Goal: Transaction & Acquisition: Purchase product/service

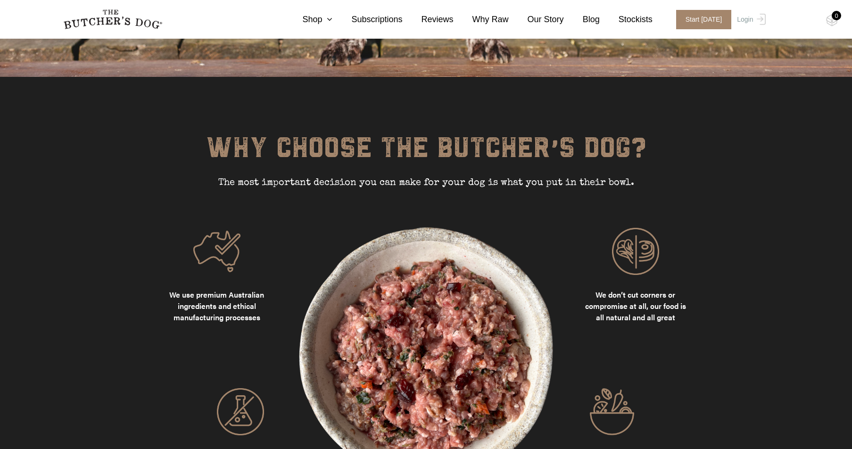
scroll to position [984, 0]
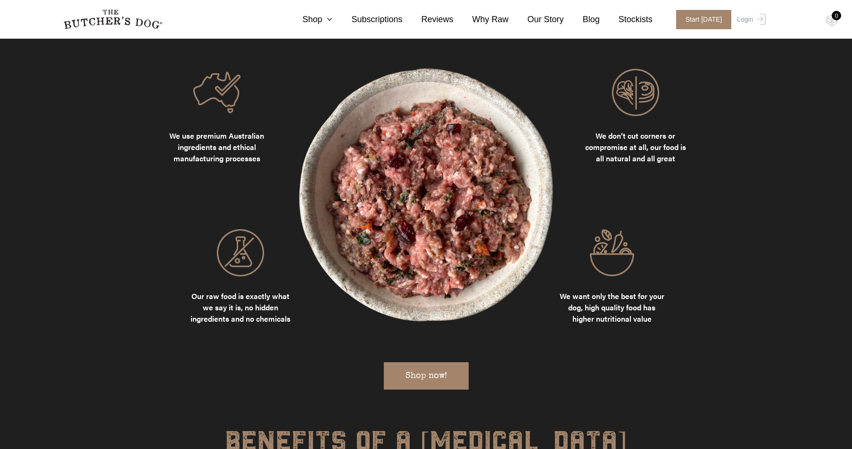
click at [443, 365] on link "Shop now!" at bounding box center [426, 375] width 85 height 27
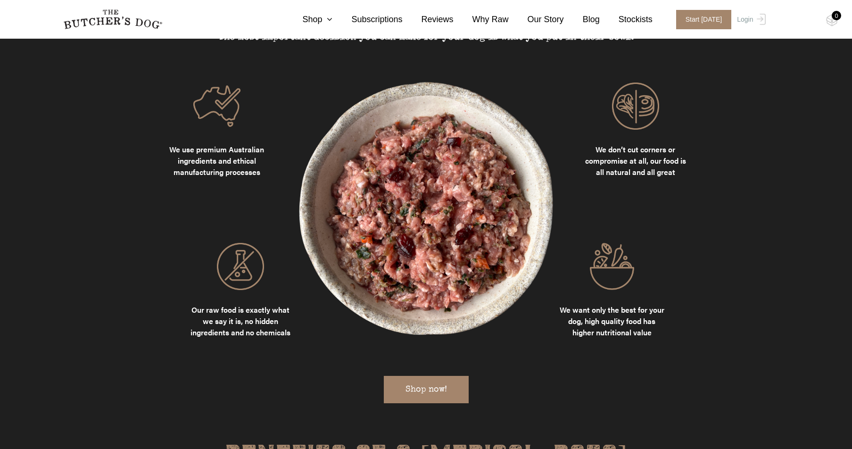
scroll to position [1023, 0]
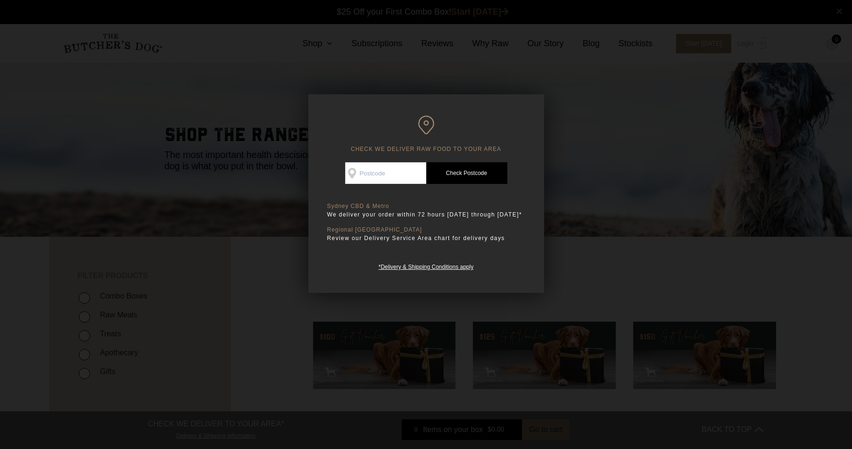
scroll to position [0, 0]
click at [392, 175] on input "Check Availability At" at bounding box center [385, 173] width 81 height 22
type input "2137"
click at [481, 176] on link "Check Postcode" at bounding box center [466, 173] width 81 height 22
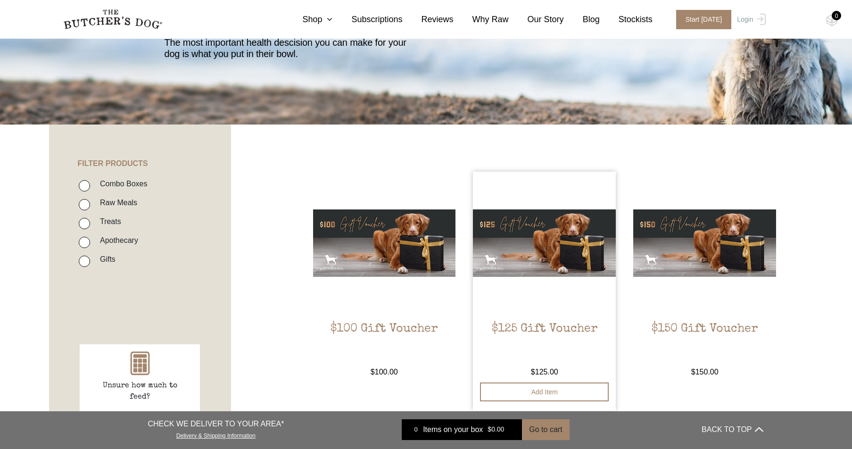
scroll to position [142, 0]
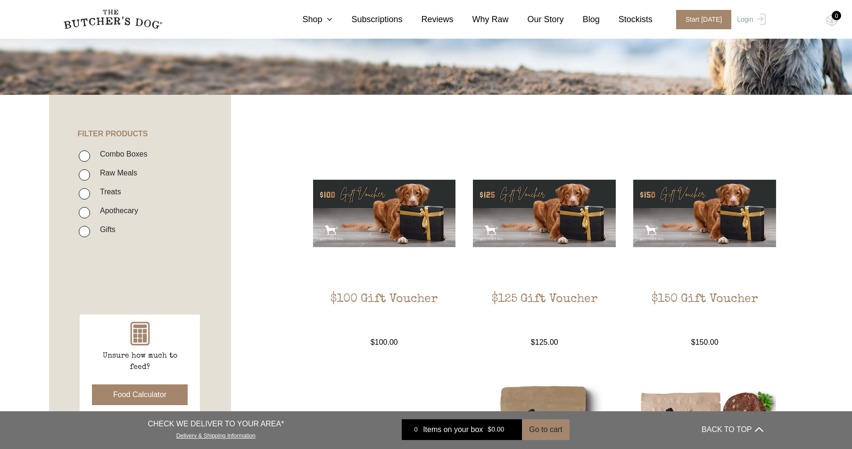
click at [110, 156] on label "Combo Boxes" at bounding box center [121, 154] width 52 height 13
click at [90, 156] on input "Combo Boxes" at bounding box center [84, 155] width 11 height 11
checkbox input "true"
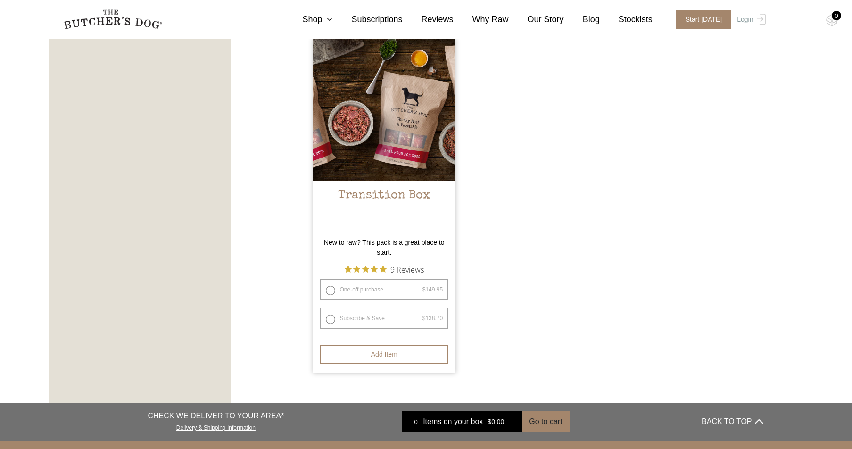
scroll to position [907, 0]
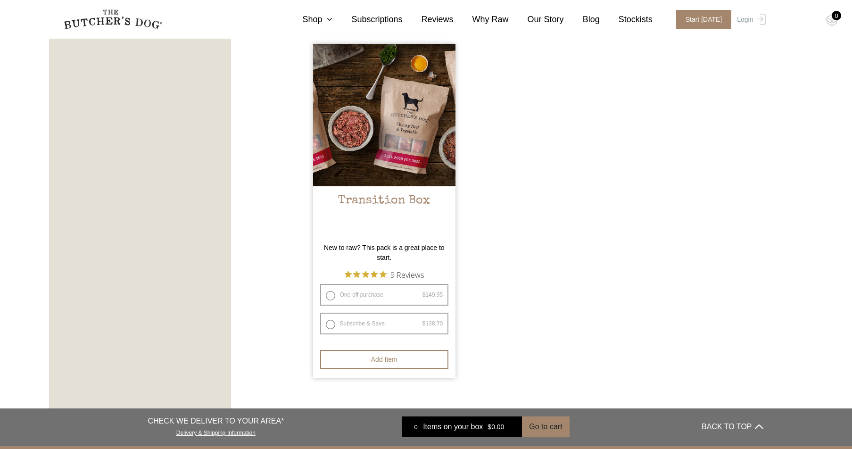
click at [425, 132] on img at bounding box center [384, 115] width 143 height 143
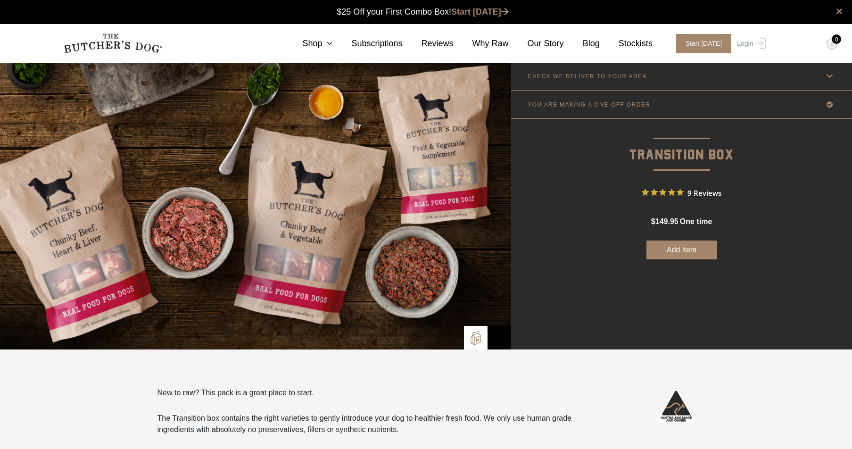
scroll to position [0, 0]
click at [627, 76] on p "CHECK WE DELIVER TO YOUR AREA" at bounding box center [586, 76] width 119 height 7
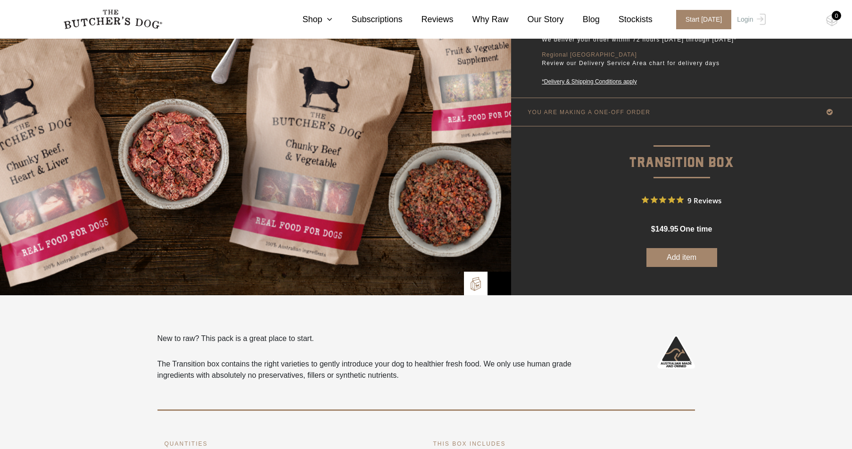
scroll to position [120, 0]
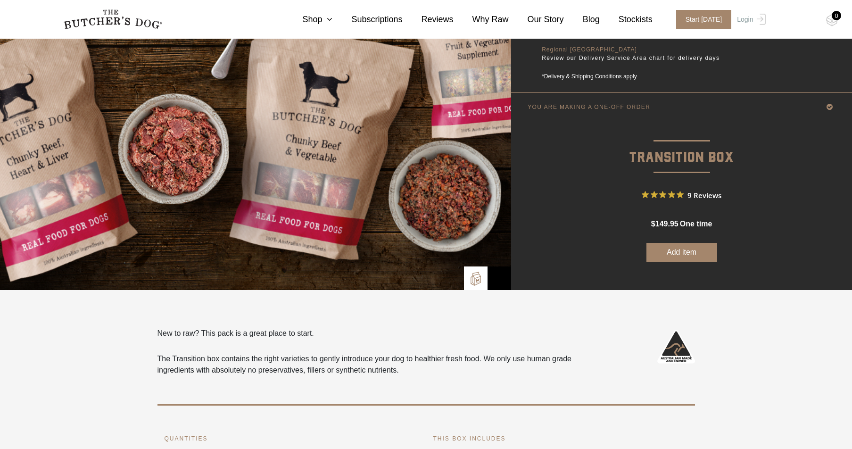
click at [615, 110] on p "YOU ARE MAKING A ONE-OFF ORDER" at bounding box center [588, 107] width 123 height 7
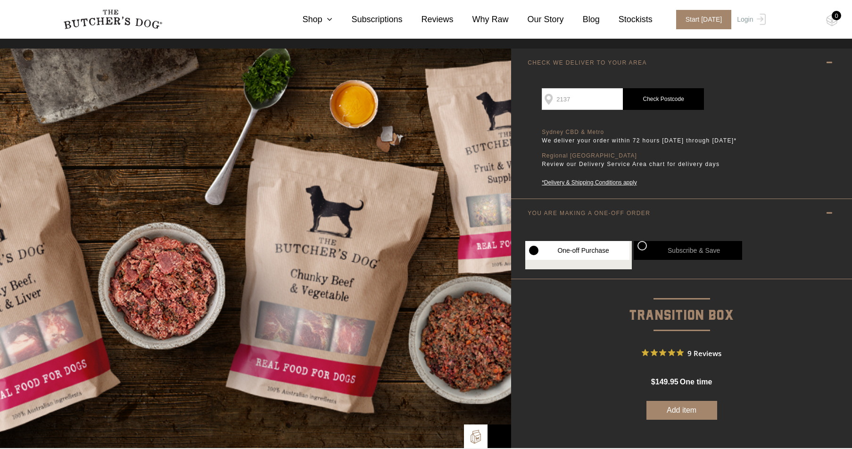
scroll to position [0, 0]
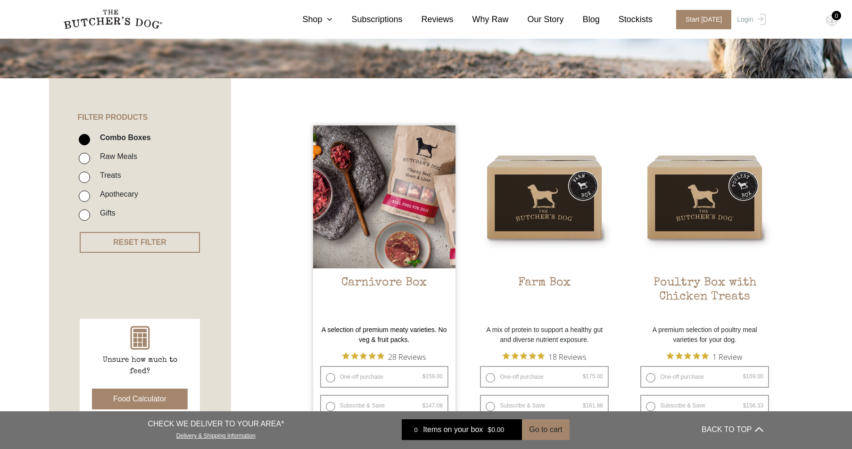
scroll to position [161, 0]
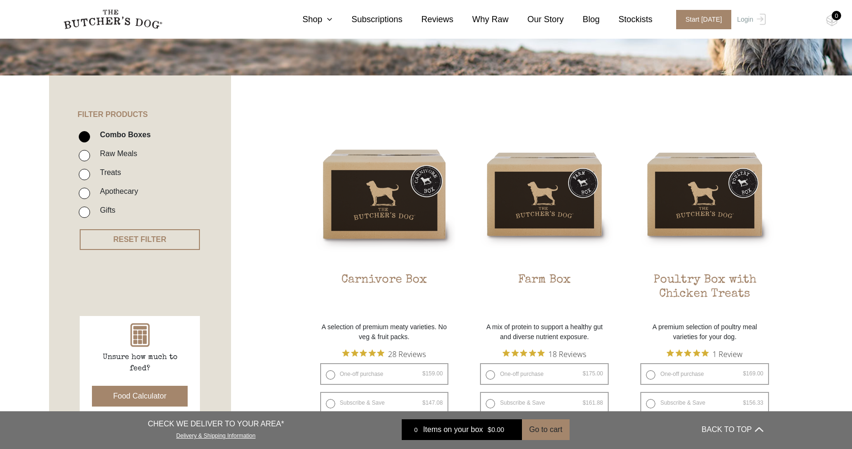
click at [107, 152] on label "Raw Meals" at bounding box center [116, 153] width 42 height 13
click at [90, 152] on input "Raw Meals" at bounding box center [84, 155] width 11 height 11
checkbox input "true"
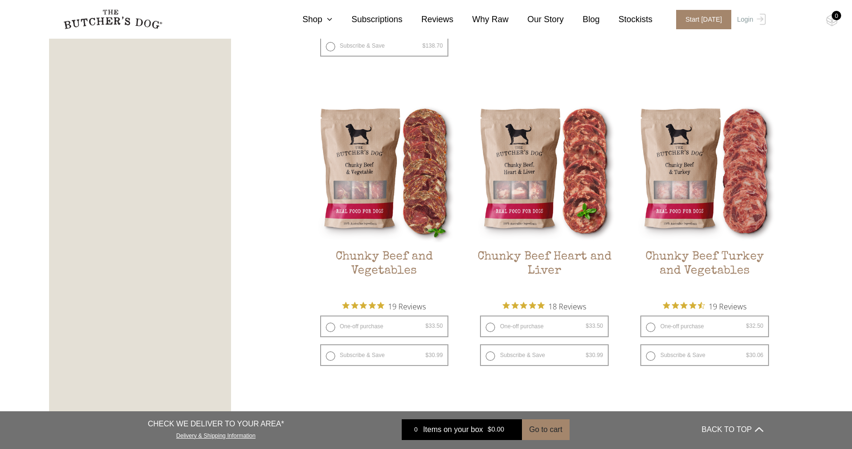
scroll to position [1178, 0]
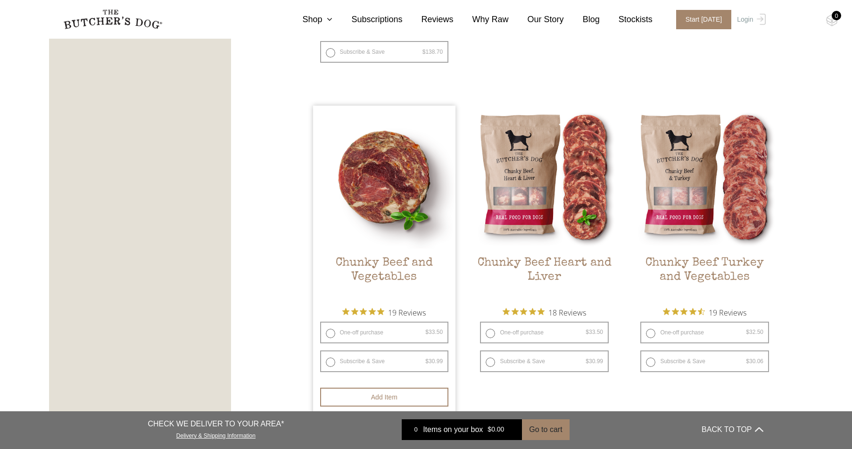
click at [382, 224] on img at bounding box center [384, 177] width 143 height 143
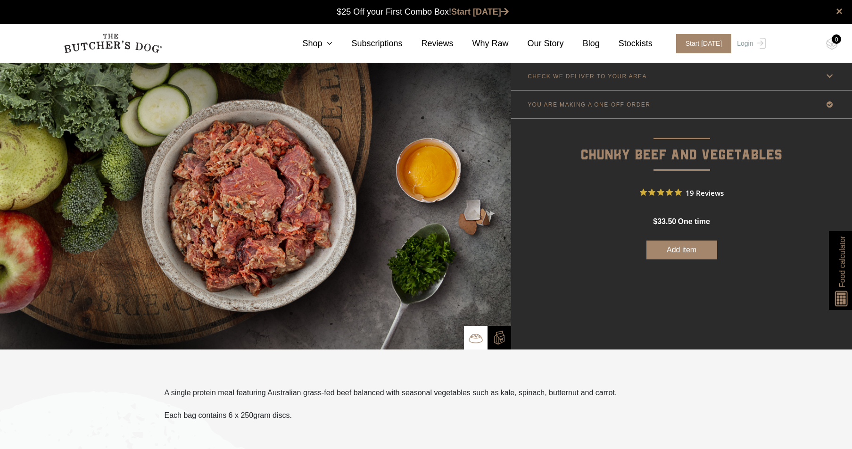
scroll to position [0, 0]
click at [659, 78] on link "CHECK WE DELIVER TO YOUR AREA" at bounding box center [681, 76] width 341 height 28
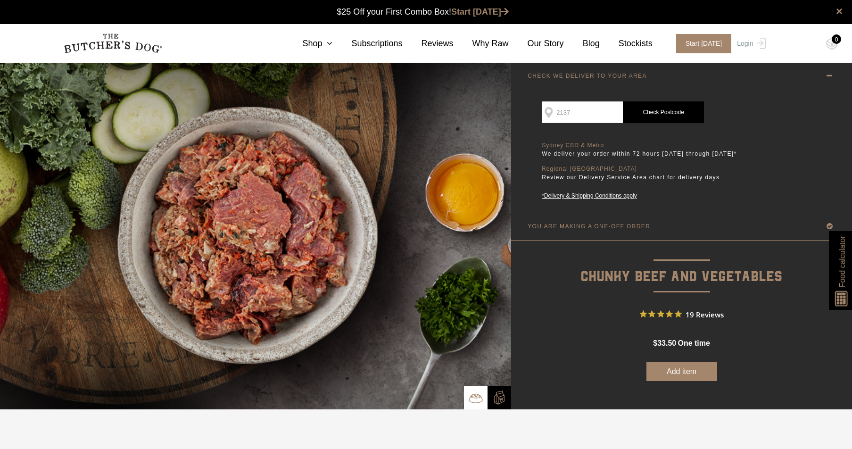
click at [645, 230] on p "YOU ARE MAKING A ONE-OFF ORDER" at bounding box center [588, 226] width 123 height 7
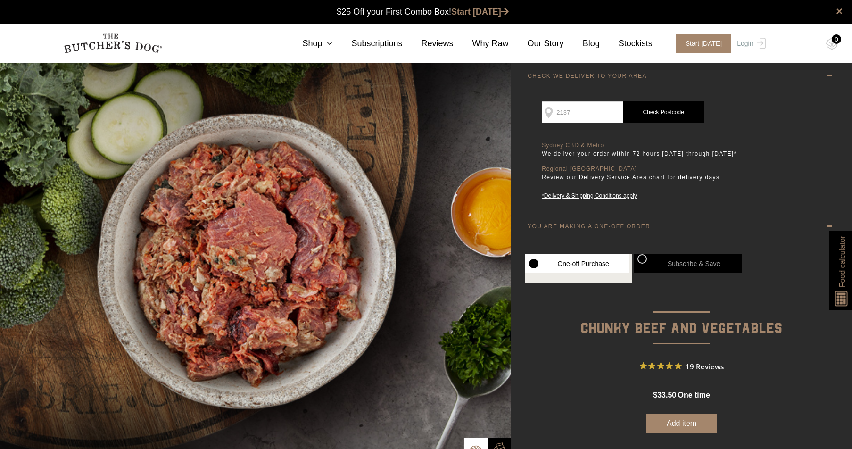
click at [645, 230] on p "YOU ARE MAKING A ONE-OFF ORDER" at bounding box center [588, 226] width 123 height 7
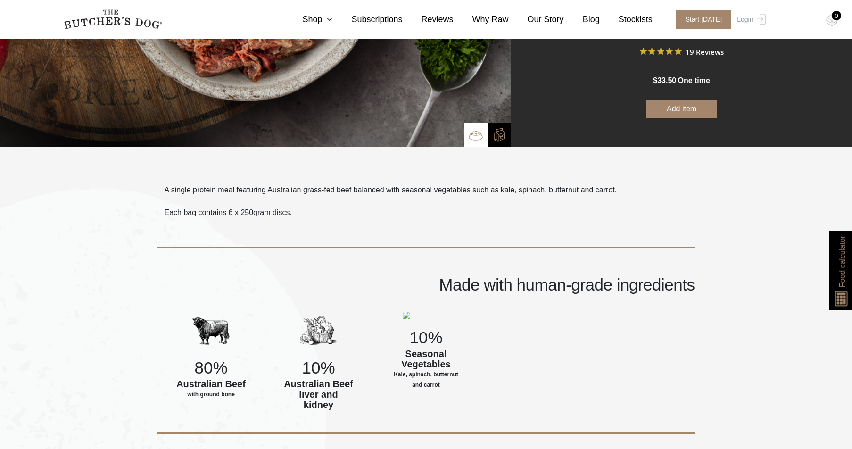
scroll to position [257, 0]
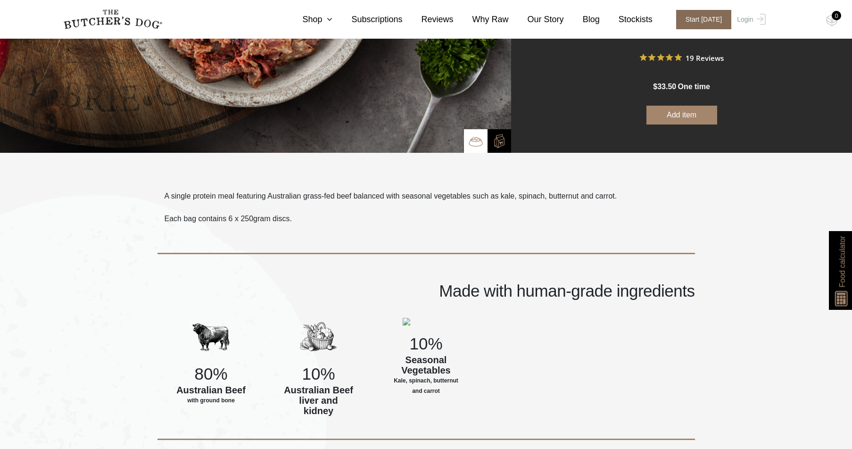
click at [710, 24] on span "Start today" at bounding box center [704, 19] width 56 height 19
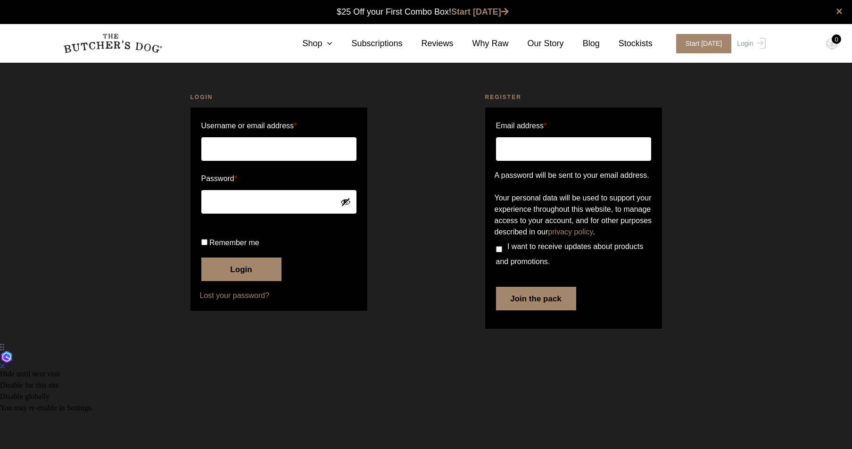
click at [290, 153] on input "Username or email address *" at bounding box center [278, 149] width 155 height 24
type input "bcamilleri201@gmail.com"
click at [348, 203] on button "Show password" at bounding box center [345, 202] width 10 height 10
click at [565, 150] on input "Email address *" at bounding box center [573, 149] width 155 height 24
type input "bcamilleri201@gmail.com"
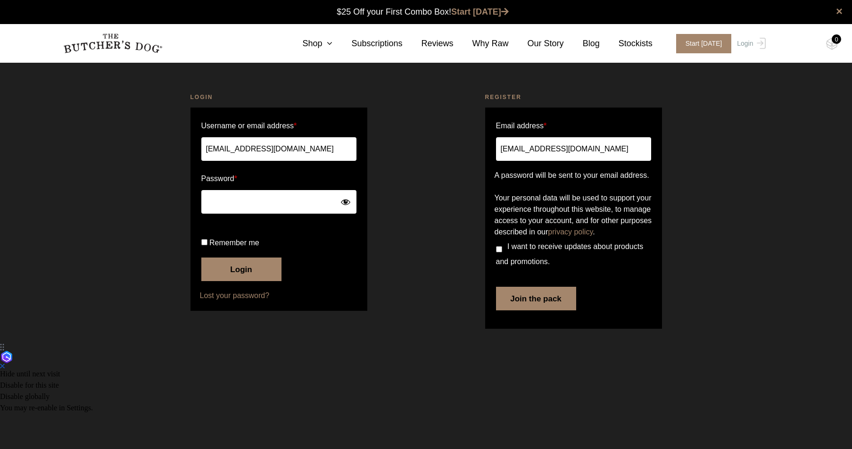
drag, startPoint x: 500, startPoint y: 284, endPoint x: 521, endPoint y: 301, distance: 26.7
click at [501, 252] on input "I want to receive updates about products and promotions." at bounding box center [499, 249] width 6 height 6
checkbox input "true"
click at [559, 312] on p "Join the pack" at bounding box center [573, 297] width 158 height 30
click at [557, 310] on button "Join the pack" at bounding box center [536, 299] width 80 height 24
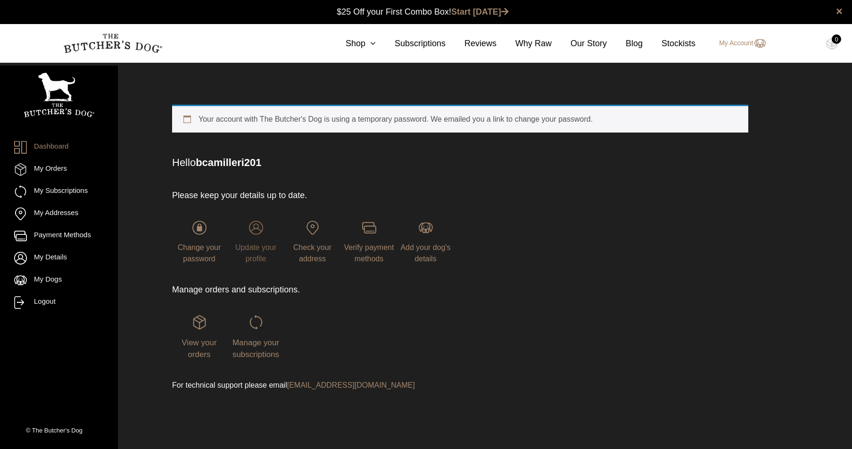
click at [258, 231] on img at bounding box center [256, 228] width 14 height 14
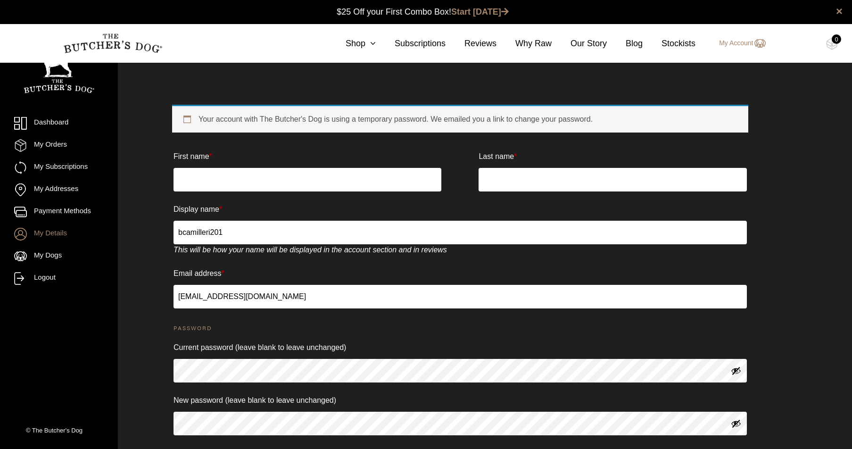
scroll to position [0, 0]
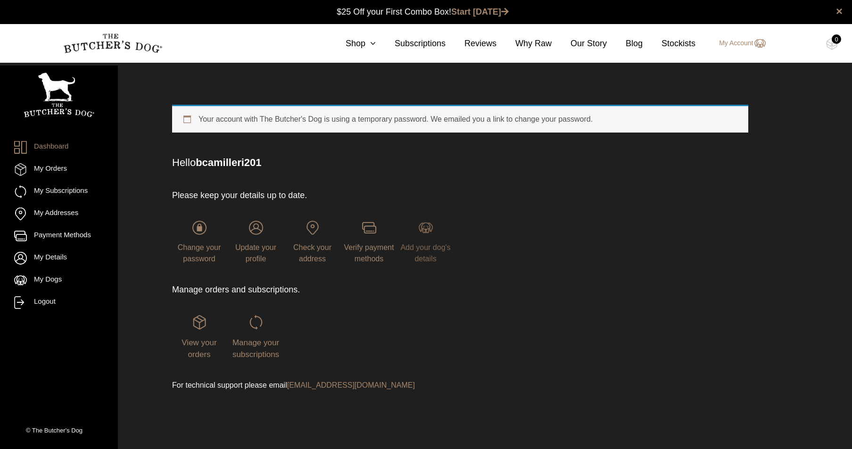
click at [425, 230] on img at bounding box center [425, 228] width 14 height 14
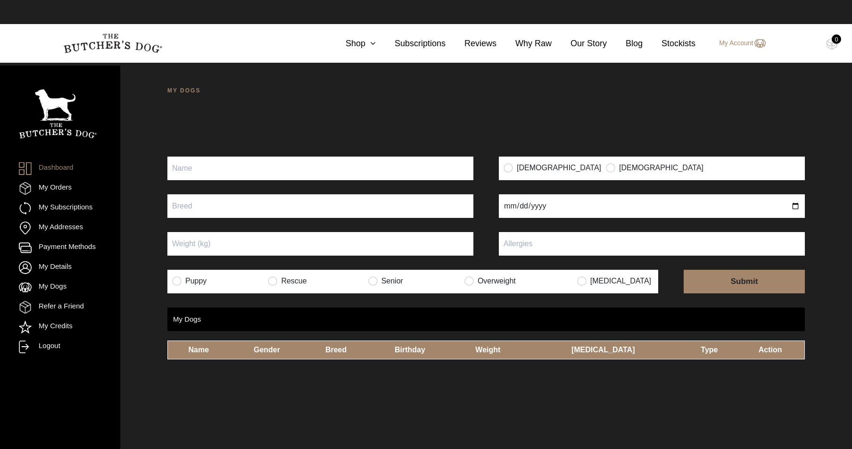
scroll to position [0, 0]
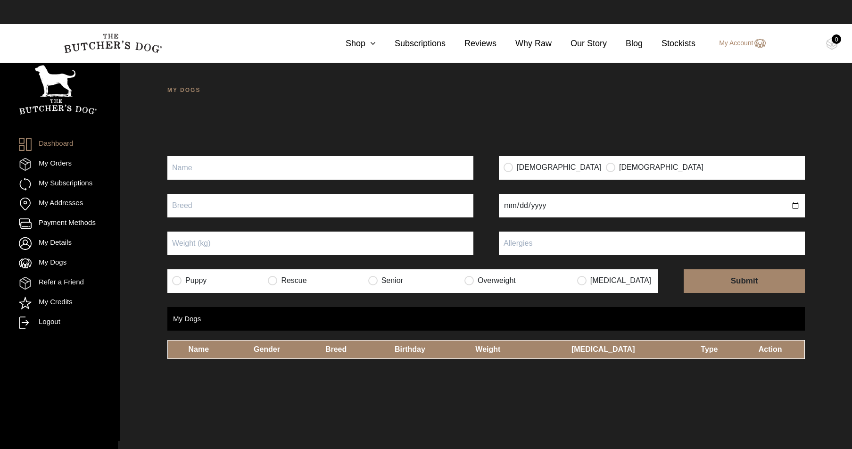
click at [259, 167] on input "Puppy" at bounding box center [320, 168] width 306 height 24
type input "Bianca"
click at [507, 167] on input "radio" at bounding box center [507, 166] width 9 height 9
radio input "true"
click at [262, 203] on input "text" at bounding box center [320, 206] width 306 height 24
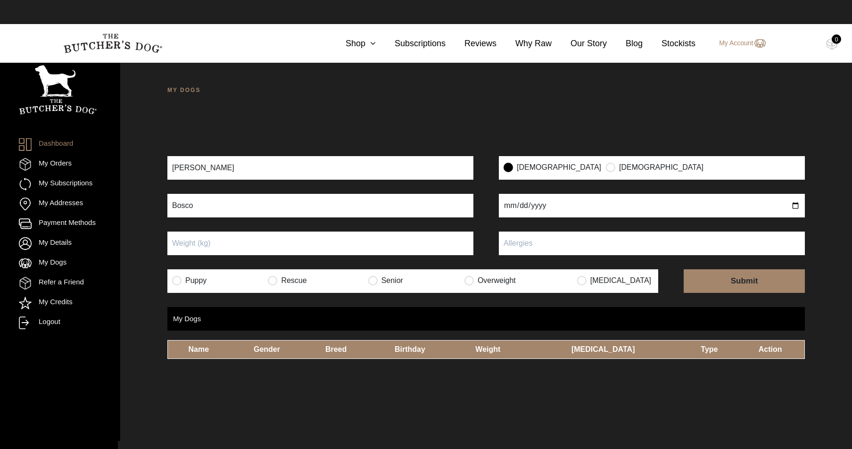
type input "Bosco"
click at [511, 203] on input "date" at bounding box center [652, 206] width 306 height 24
type input "2022-04-07"
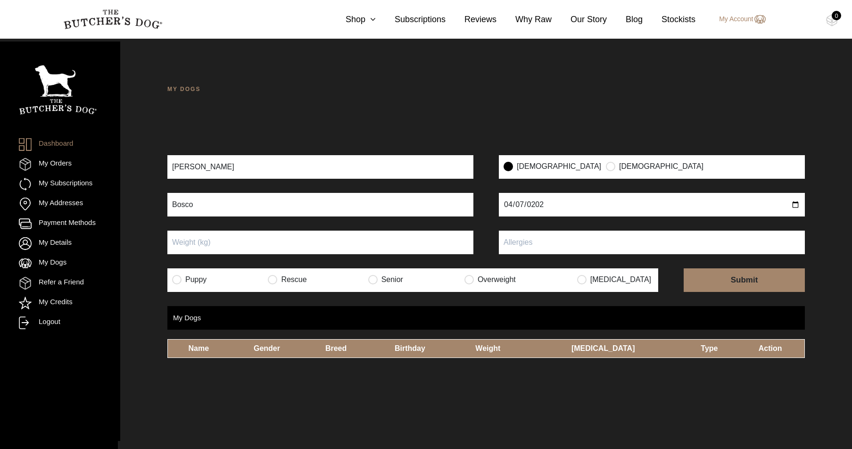
click at [314, 244] on input "Puppy" at bounding box center [320, 242] width 306 height 24
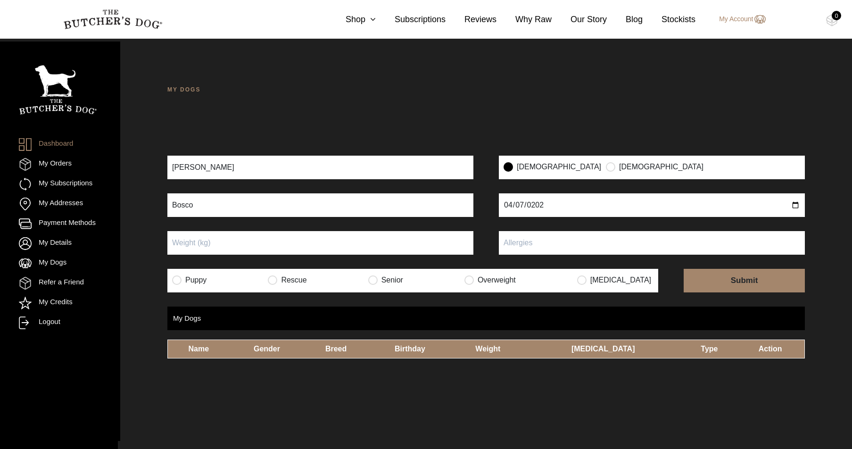
scroll to position [0, 0]
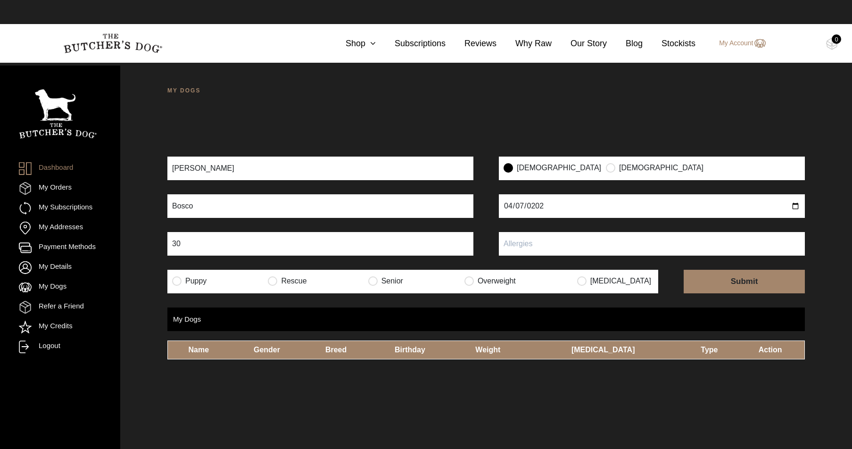
type input "30"
click at [304, 282] on label "Rescue" at bounding box center [287, 280] width 39 height 9
click at [277, 281] on input "radio" at bounding box center [272, 280] width 9 height 9
radio input "true"
click at [739, 275] on input "submit" at bounding box center [743, 282] width 121 height 24
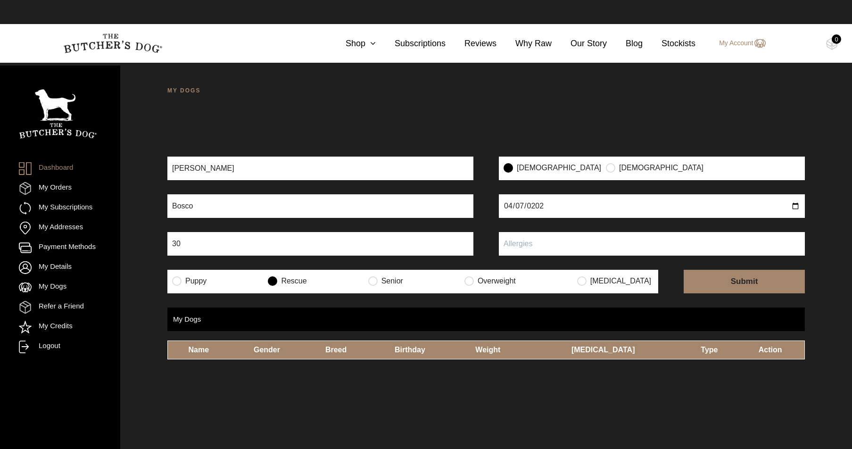
click at [582, 245] on input "text" at bounding box center [652, 244] width 306 height 24
type input "N/A"
click at [753, 280] on input "submit" at bounding box center [743, 282] width 121 height 24
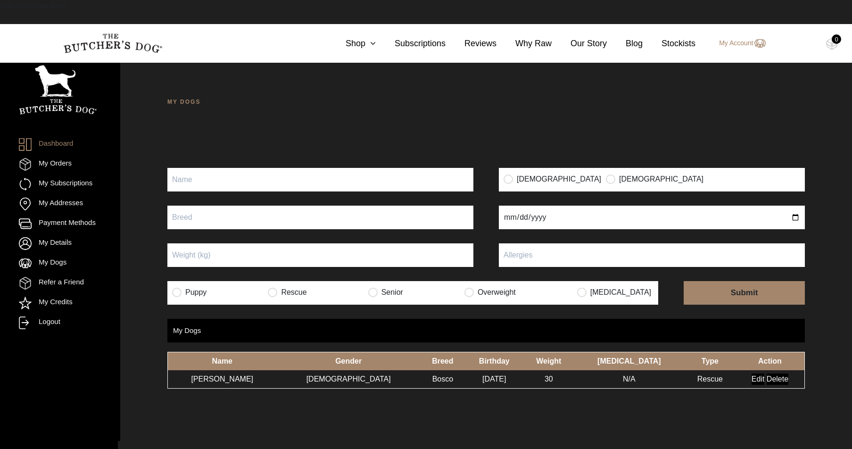
scroll to position [0, 0]
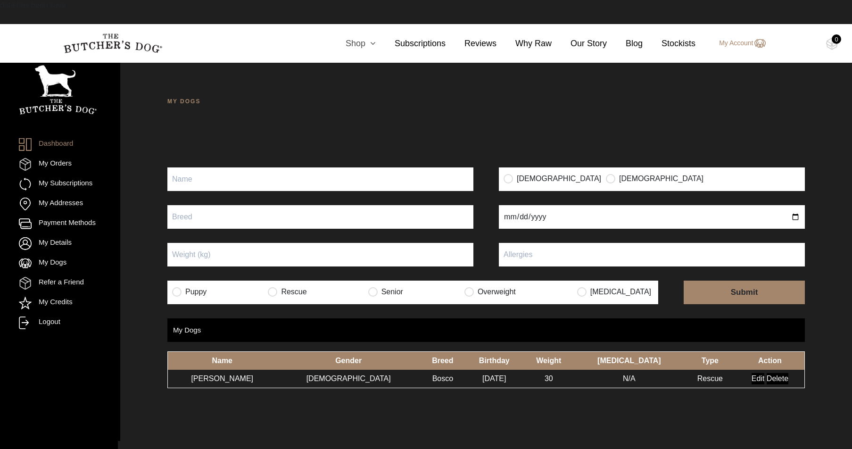
click at [369, 43] on icon at bounding box center [370, 43] width 10 height 8
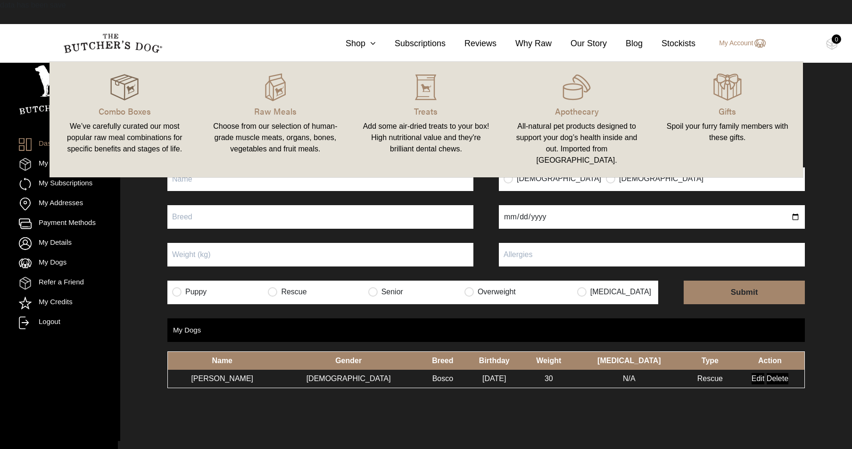
click at [129, 87] on img at bounding box center [124, 87] width 28 height 28
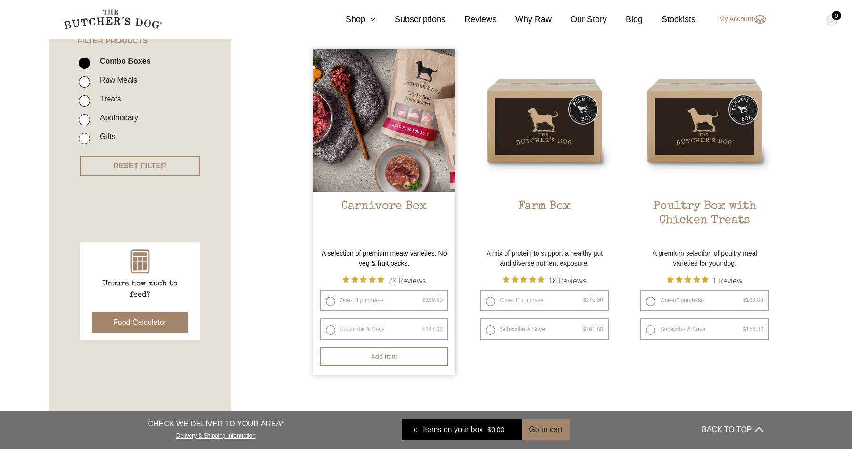
scroll to position [236, 0]
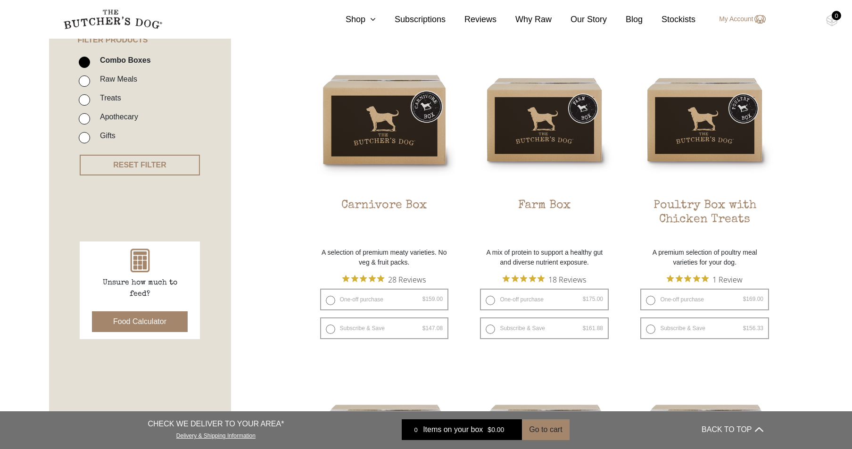
click at [131, 325] on button "Food Calculator" at bounding box center [140, 321] width 96 height 21
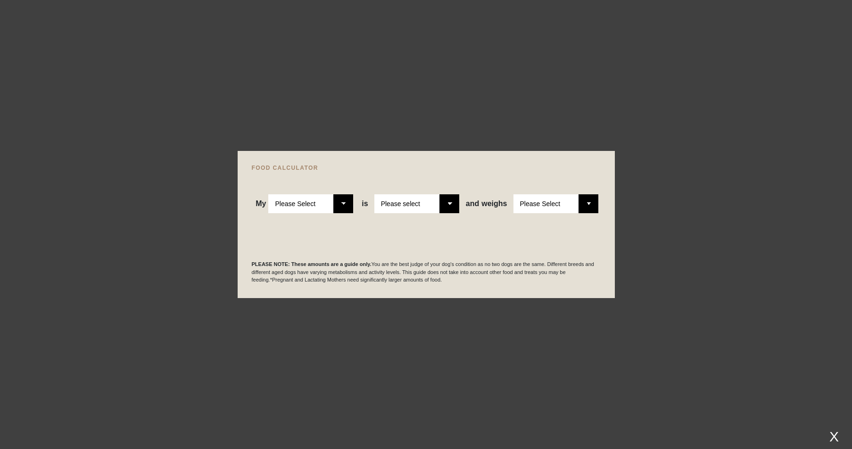
click at [340, 205] on select "Please Select Adult Dog Puppy" at bounding box center [310, 203] width 85 height 19
select select "adult"
click at [268, 194] on select "Please Select Adult Dog Puppy" at bounding box center [310, 203] width 85 height 19
click at [450, 203] on select "Please select a healthy weight overweight" at bounding box center [416, 203] width 85 height 19
select select "0"
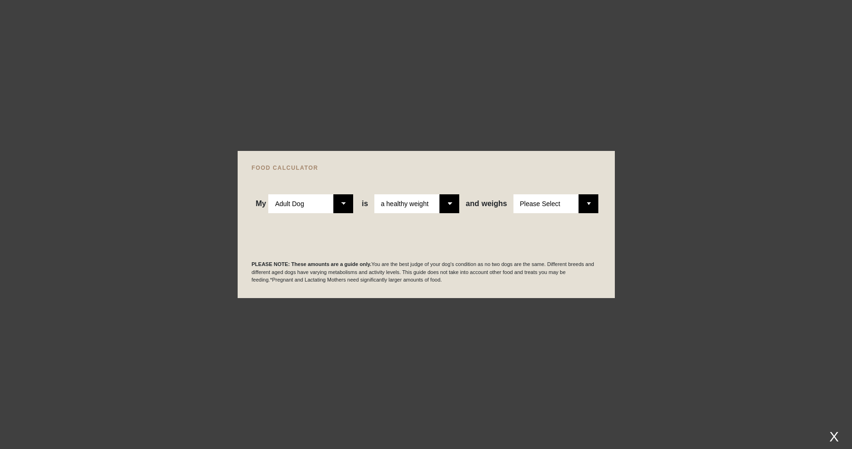
click at [374, 194] on select "Please select a healthy weight overweight" at bounding box center [416, 203] width 85 height 19
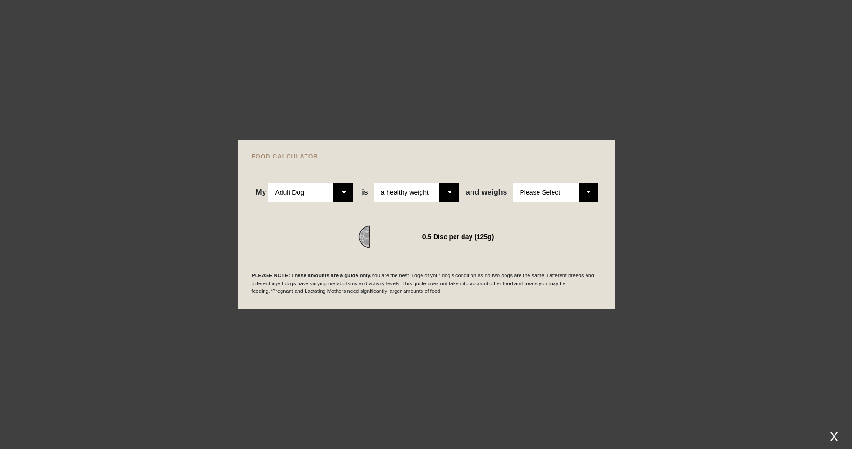
click at [549, 207] on div "WE RECOMMEND 0.5 Disc per day (125g)" at bounding box center [426, 225] width 349 height 46
click at [549, 196] on select "Please Select 1kg 2kg 3kg 4kg 5kg 6kg 7kg 8kg 9kg 10kg 11kg 12kg 13kg 14kg 15kg…" at bounding box center [555, 192] width 85 height 19
select select "30"
click at [513, 183] on select "Please Select 1kg 2kg 3kg 4kg 5kg 6kg 7kg 8kg 9kg 10kg 11kg 12kg 13kg 14kg 15kg…" at bounding box center [555, 192] width 85 height 19
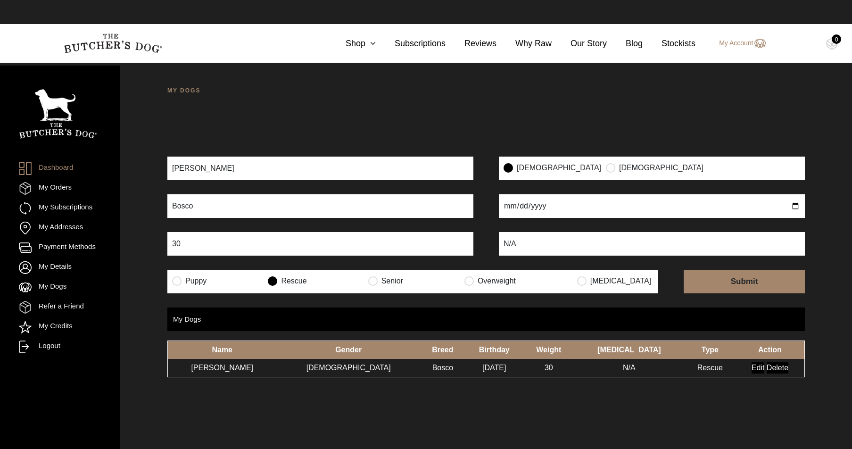
scroll to position [0, 0]
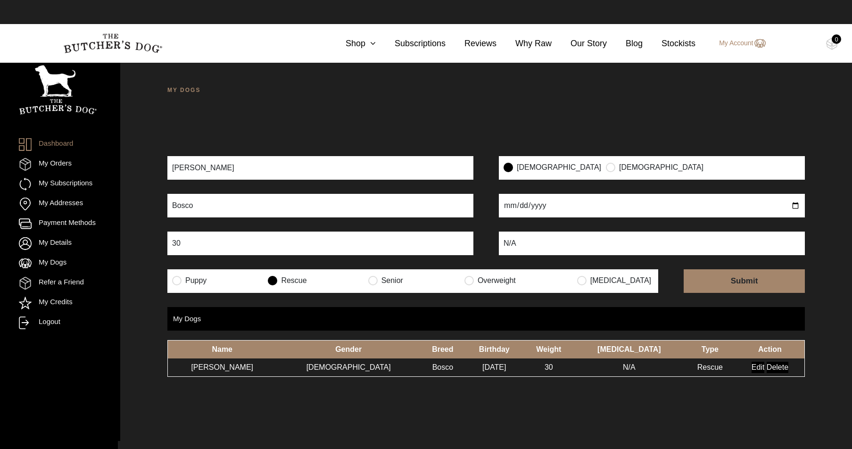
drag, startPoint x: 152, startPoint y: 184, endPoint x: 123, endPoint y: 183, distance: 28.8
click at [152, 184] on div "MY DOGS Your dog’s information has been updated Your dog’s information has been…" at bounding box center [485, 286] width 731 height 449
click at [60, 166] on link "My Orders" at bounding box center [45, 164] width 53 height 13
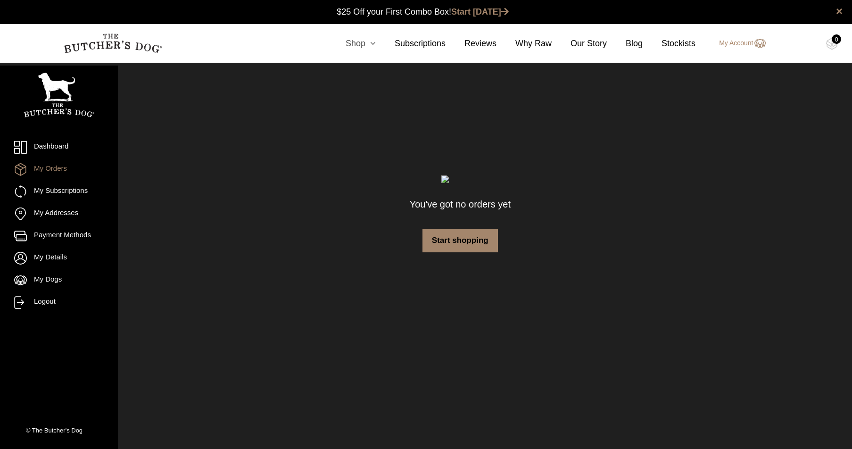
click at [368, 41] on icon at bounding box center [370, 43] width 10 height 8
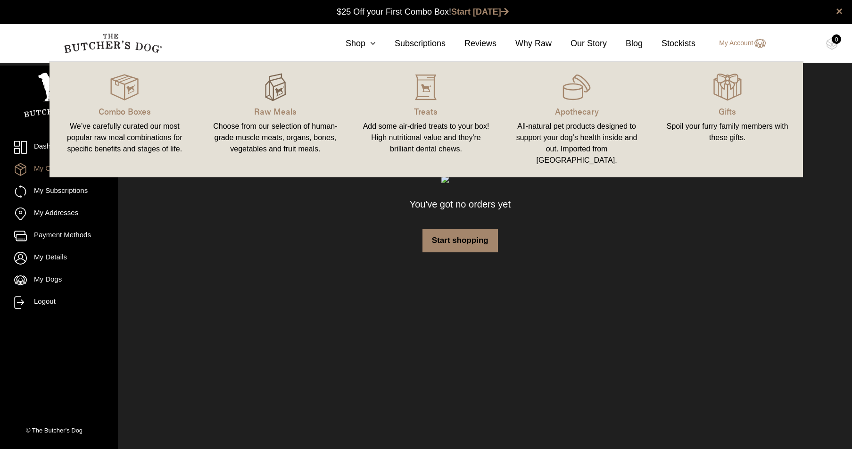
click at [281, 89] on img at bounding box center [275, 87] width 28 height 28
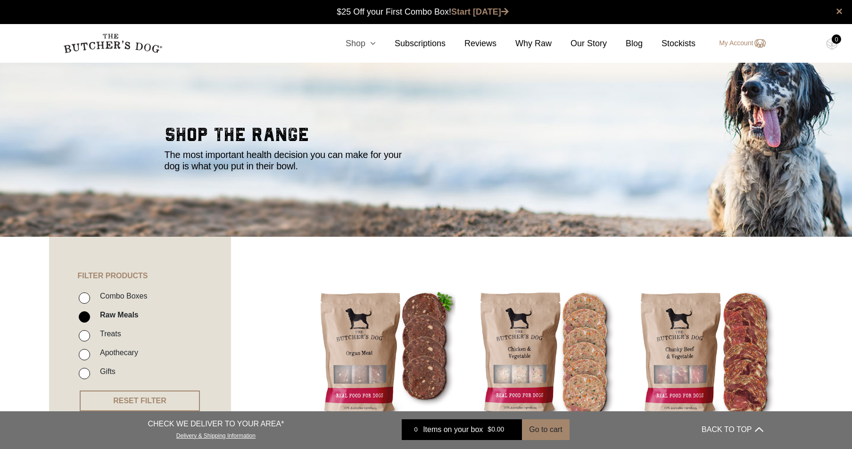
click at [370, 43] on icon at bounding box center [370, 43] width 10 height 8
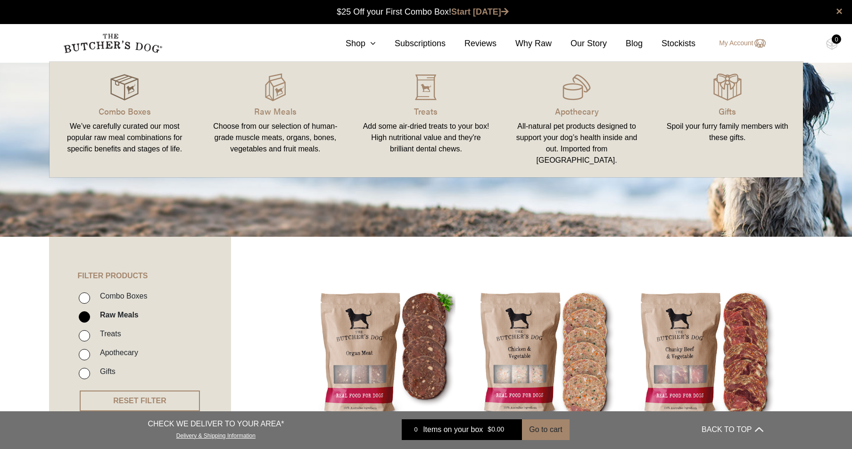
click at [127, 82] on img at bounding box center [124, 87] width 28 height 28
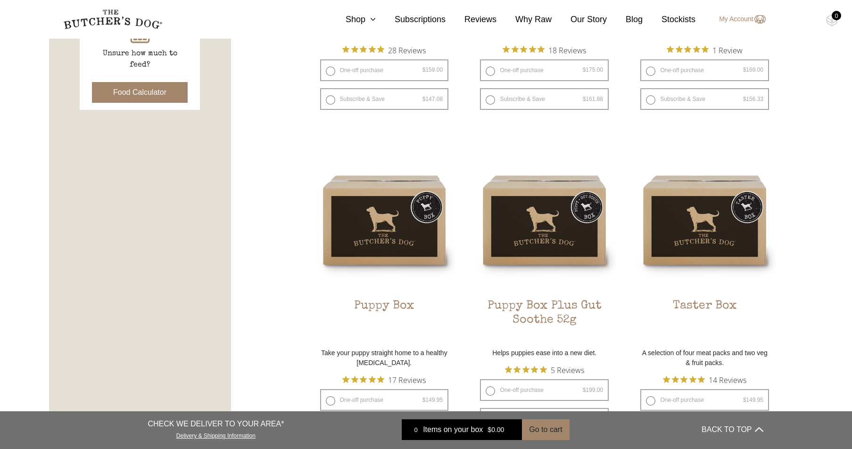
scroll to position [491, 0]
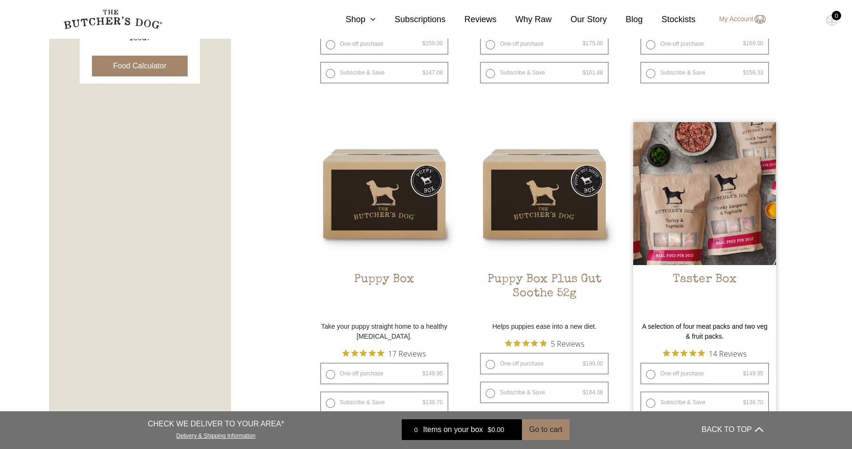
click at [735, 210] on img at bounding box center [704, 193] width 143 height 143
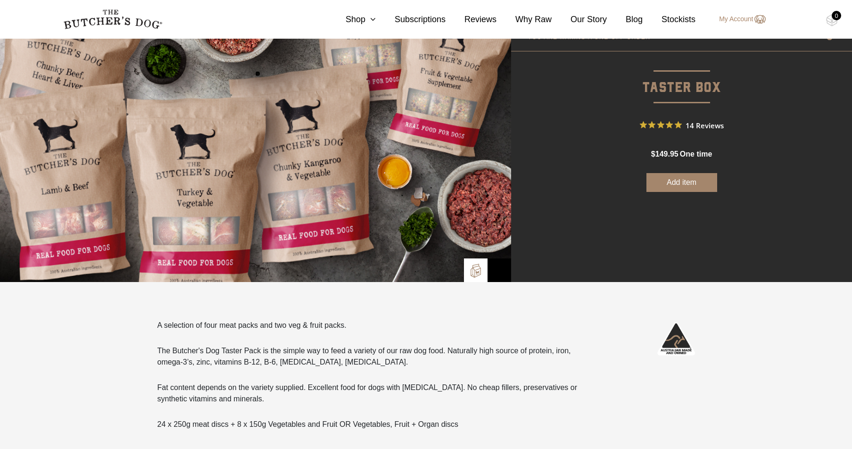
scroll to position [55, 0]
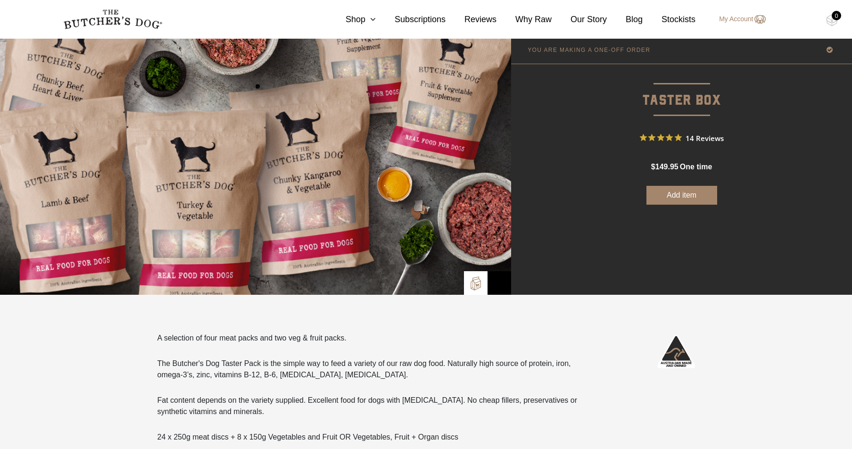
click at [682, 194] on button "Add item" at bounding box center [681, 195] width 71 height 19
click at [832, 19] on div "0" at bounding box center [835, 15] width 9 height 9
click at [831, 19] on img at bounding box center [832, 20] width 12 height 12
click at [686, 194] on button "Add more" at bounding box center [681, 195] width 71 height 19
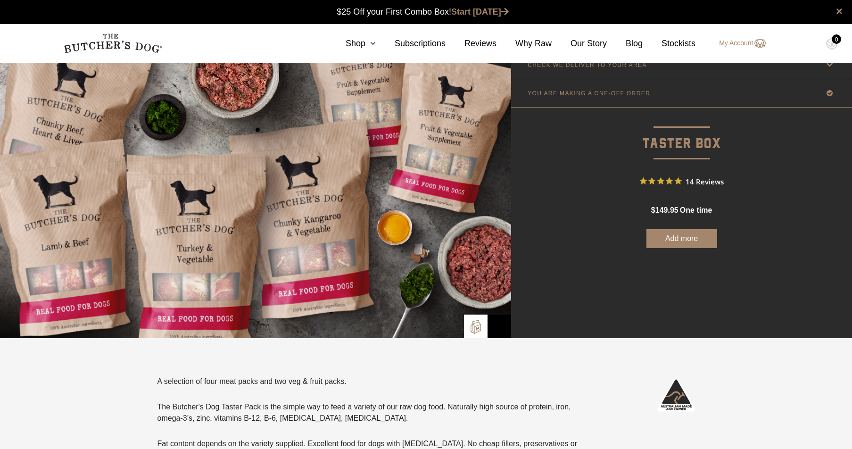
scroll to position [0, 0]
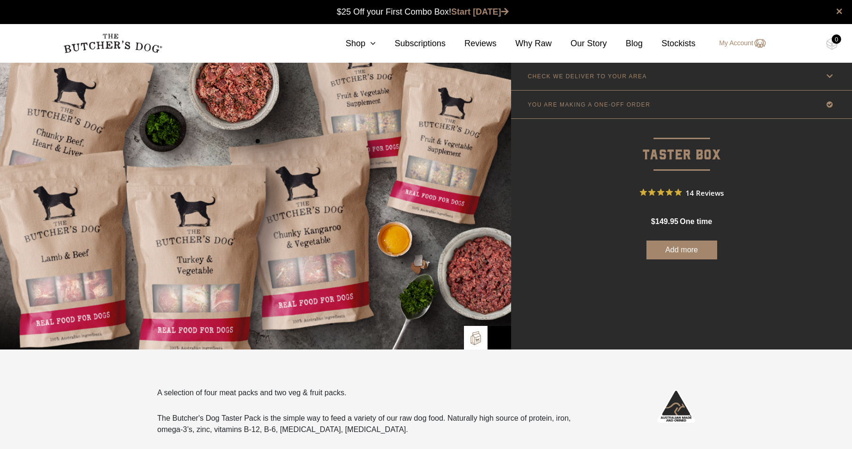
click at [836, 41] on div "0" at bounding box center [835, 38] width 9 height 9
click at [476, 12] on link "Start [DATE]" at bounding box center [479, 11] width 57 height 9
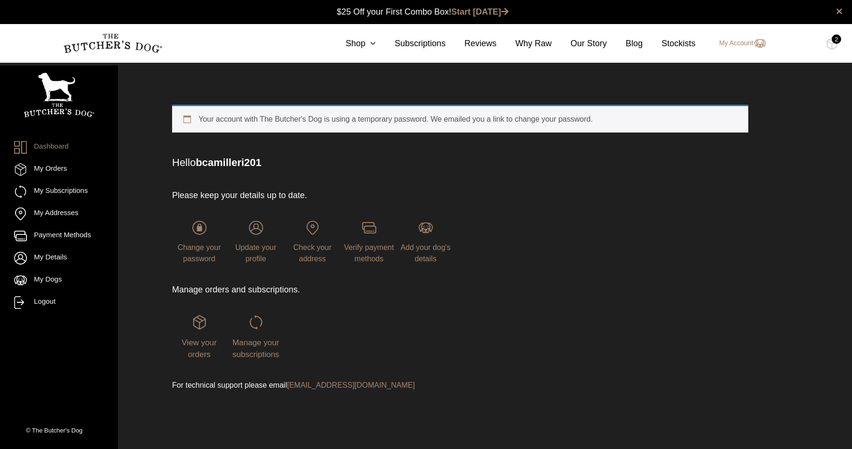
click at [844, 41] on section "0 Shop Combo Boxes Raw Meals Treats Gifts" at bounding box center [426, 43] width 852 height 39
click at [835, 42] on div "2" at bounding box center [835, 38] width 9 height 9
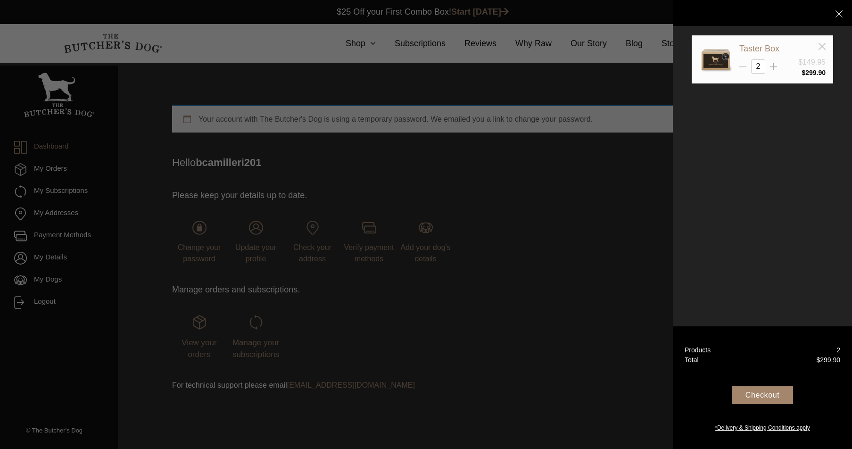
click at [743, 66] on icon at bounding box center [742, 66] width 7 height 7
type input "1"
click at [743, 66] on icon at bounding box center [742, 66] width 7 height 7
click at [824, 45] on icon at bounding box center [821, 46] width 7 height 7
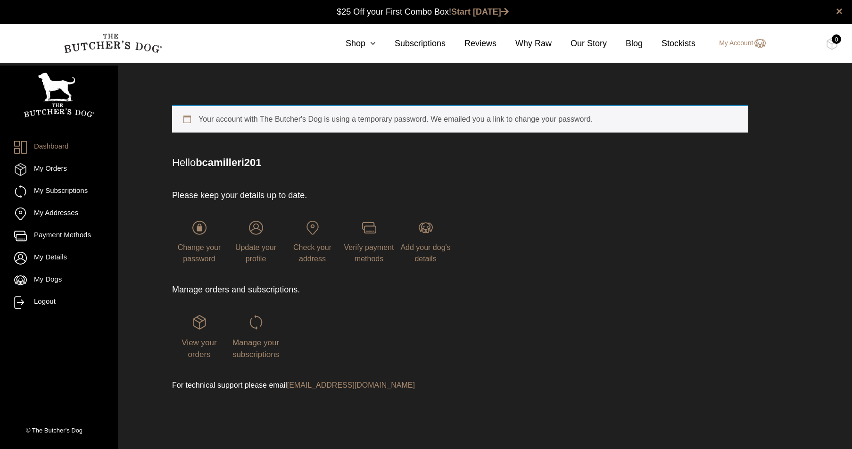
click at [598, 253] on div "Please keep your details up to date. Change your password Update your profile C…" at bounding box center [460, 289] width 576 height 239
click at [370, 43] on icon at bounding box center [370, 43] width 10 height 8
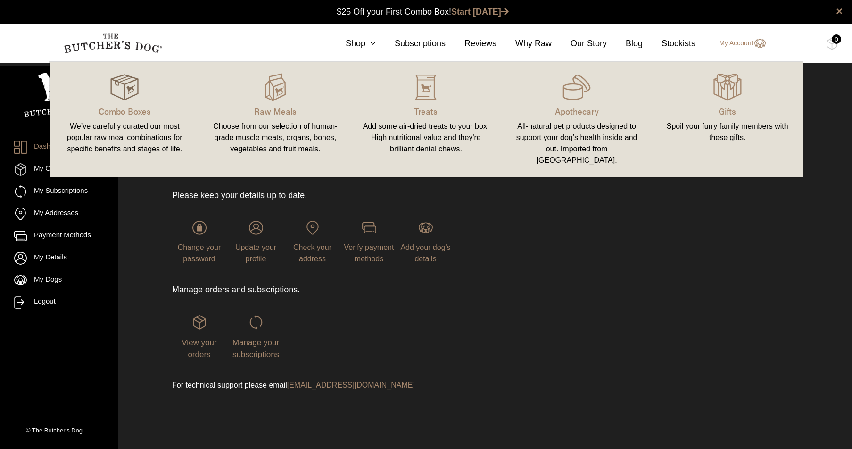
click at [133, 99] on img at bounding box center [124, 87] width 28 height 28
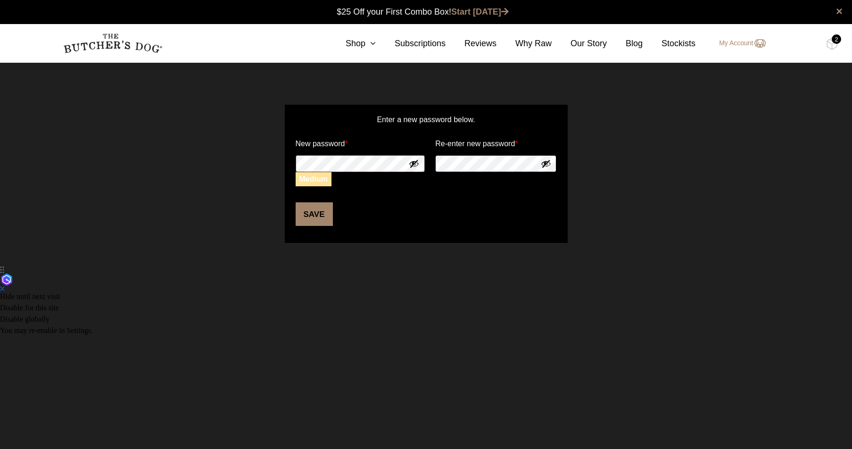
click at [295, 202] on button "Save" at bounding box center [313, 214] width 37 height 24
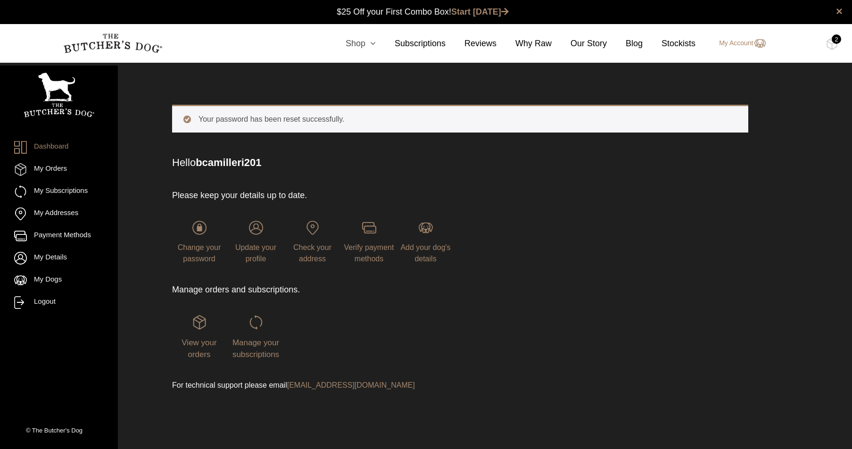
click at [371, 44] on icon at bounding box center [370, 43] width 10 height 8
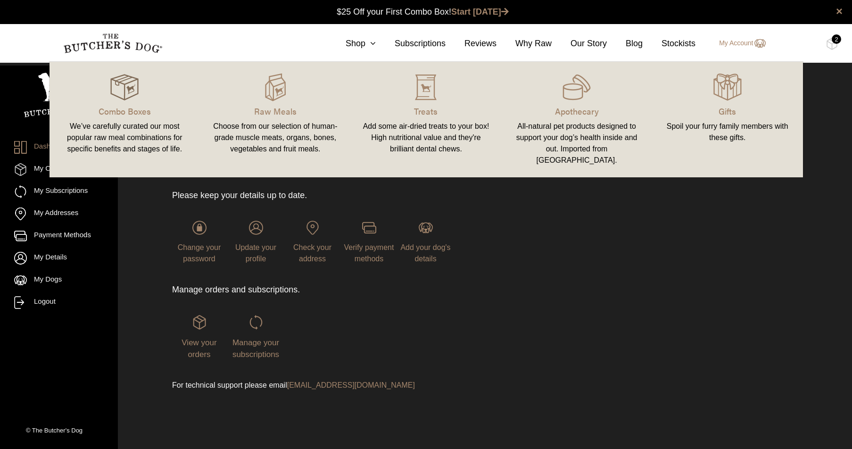
click at [128, 85] on img at bounding box center [124, 87] width 28 height 28
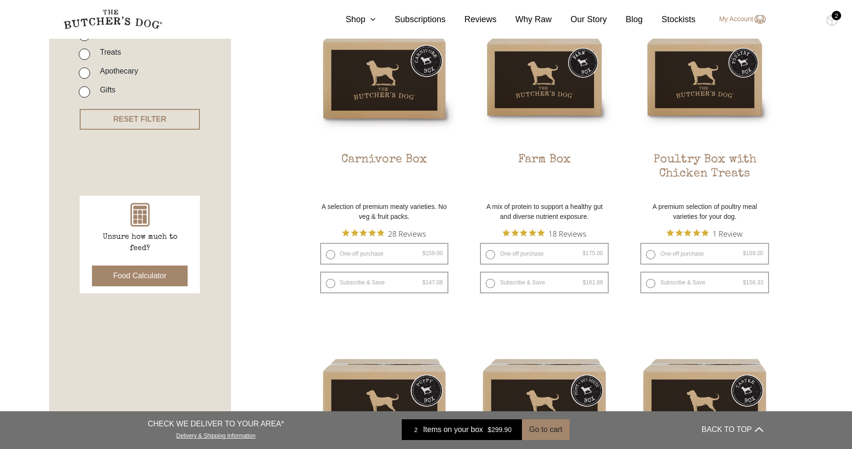
scroll to position [277, 0]
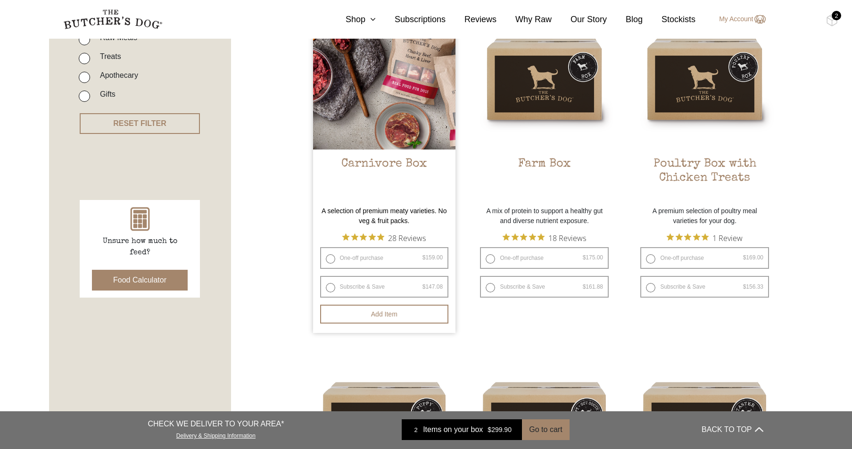
click at [406, 94] on img at bounding box center [384, 78] width 143 height 143
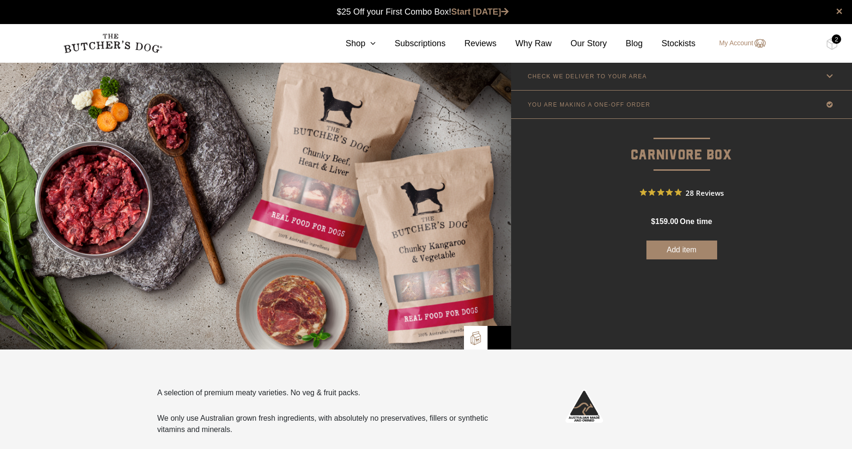
scroll to position [0, 0]
click at [695, 248] on button "Add item" at bounding box center [681, 249] width 71 height 19
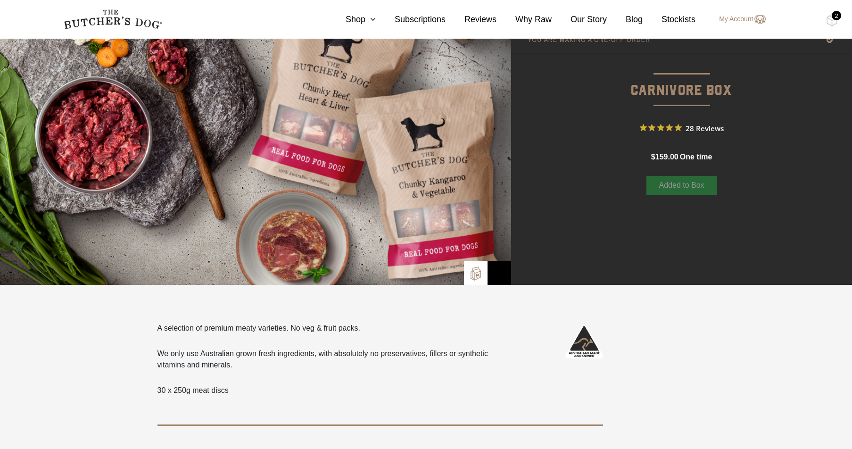
scroll to position [0, 0]
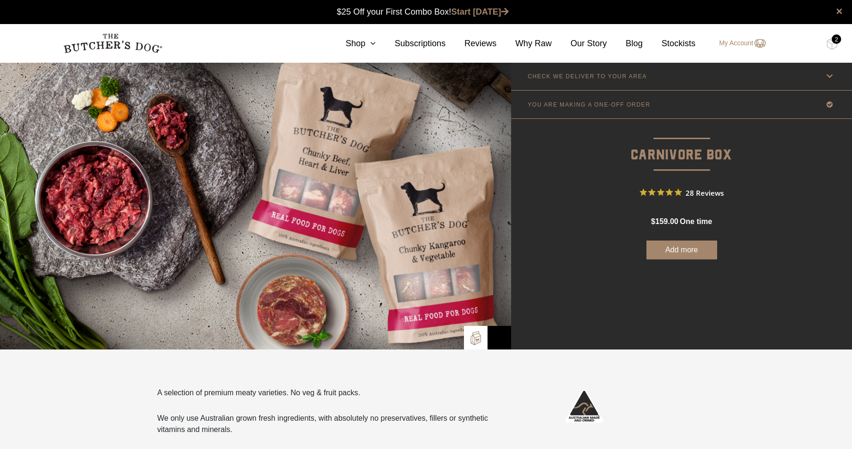
click at [833, 42] on div "2" at bounding box center [835, 38] width 9 height 9
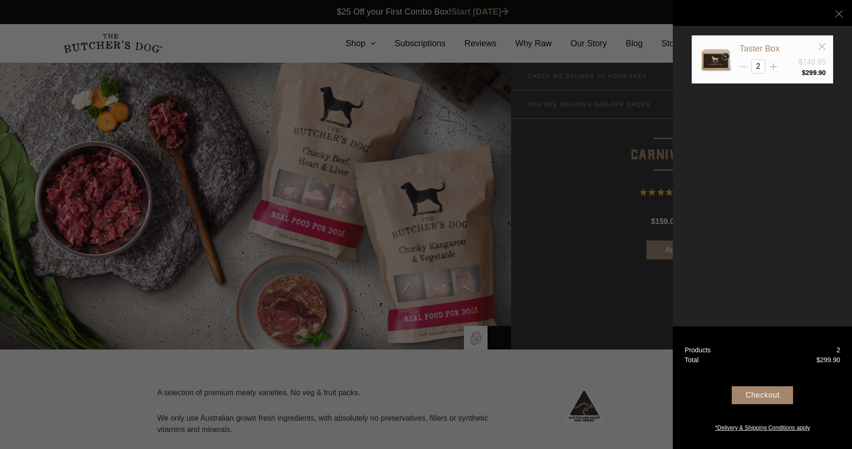
click at [741, 66] on icon at bounding box center [742, 66] width 7 height 7
type input "1"
click at [741, 66] on icon at bounding box center [742, 66] width 7 height 7
click at [821, 44] on icon at bounding box center [821, 46] width 7 height 7
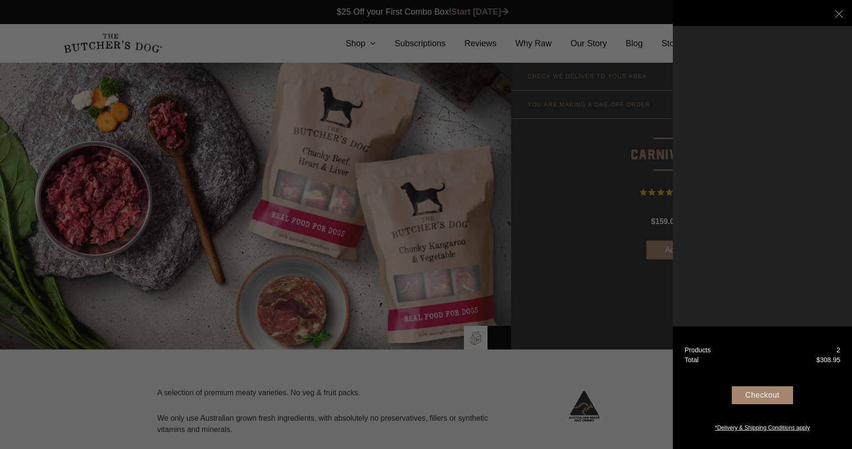
click at [612, 166] on div at bounding box center [426, 224] width 852 height 449
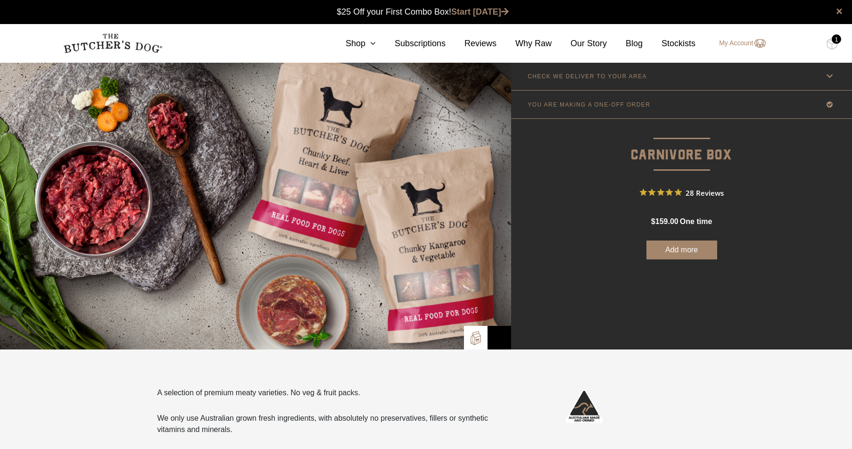
click at [682, 246] on button "Add more" at bounding box center [681, 249] width 71 height 19
click at [831, 46] on img at bounding box center [832, 44] width 12 height 12
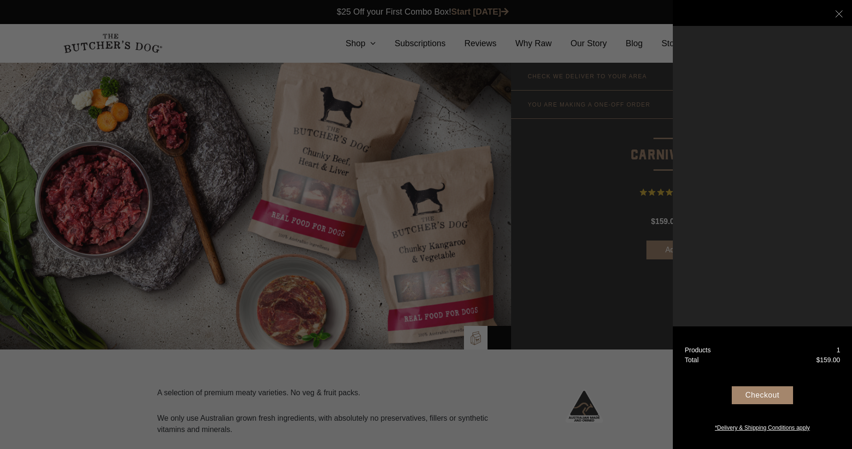
click at [764, 393] on div "Checkout" at bounding box center [761, 395] width 61 height 18
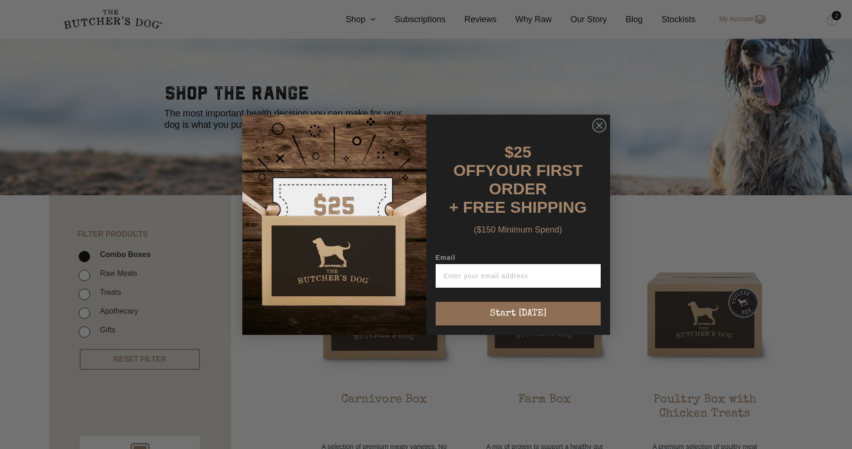
scroll to position [41, 0]
click at [597, 132] on circle "Close dialog" at bounding box center [599, 125] width 14 height 14
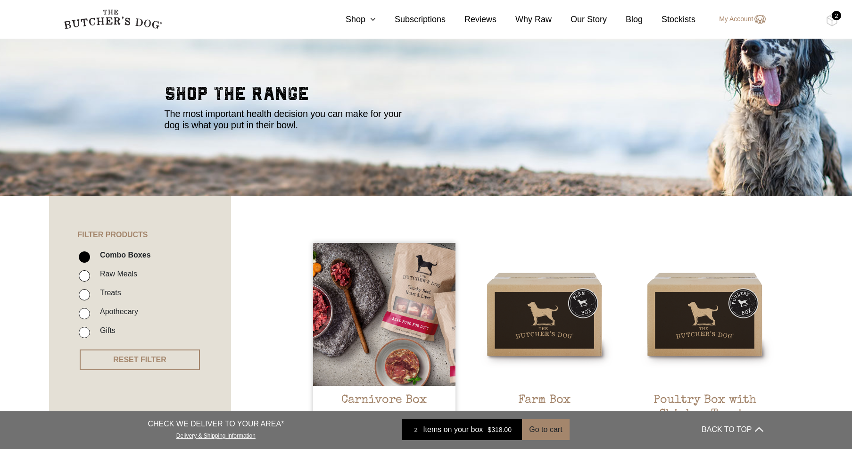
click at [398, 341] on img at bounding box center [384, 314] width 143 height 143
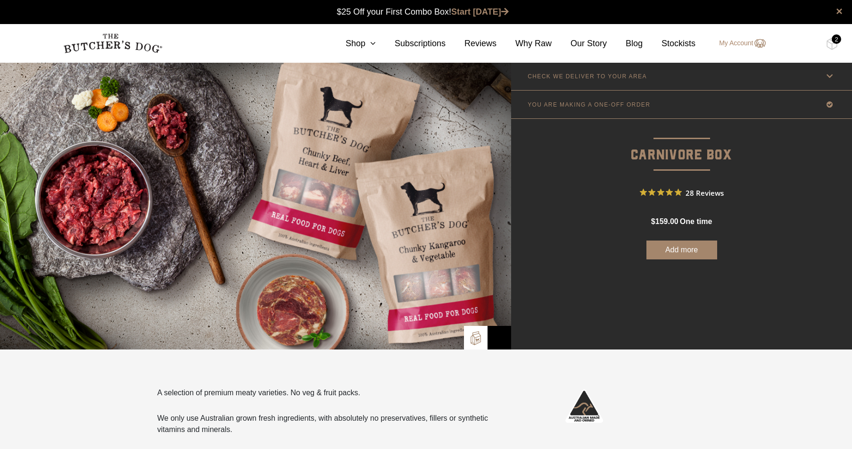
scroll to position [0, 0]
click at [692, 250] on button "Add more" at bounding box center [681, 249] width 71 height 19
click at [835, 44] on img at bounding box center [832, 44] width 12 height 12
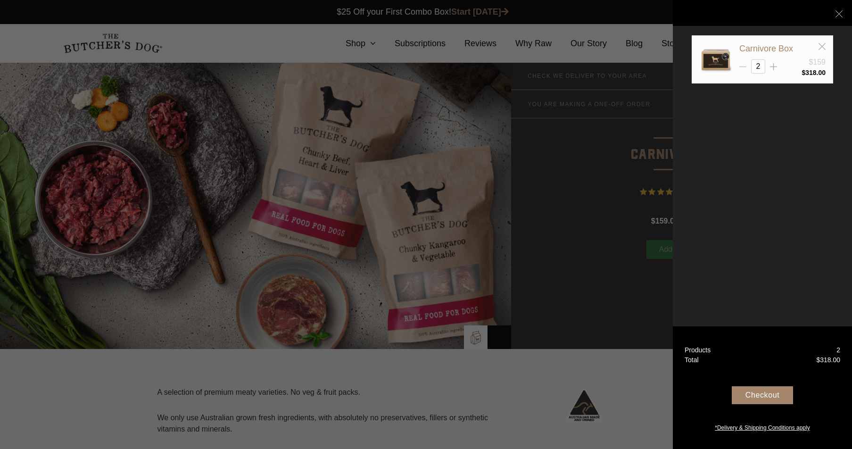
click at [744, 65] on icon at bounding box center [742, 66] width 7 height 7
type input "1"
click at [781, 396] on div "Checkout" at bounding box center [761, 395] width 61 height 18
